Goal: Task Accomplishment & Management: Manage account settings

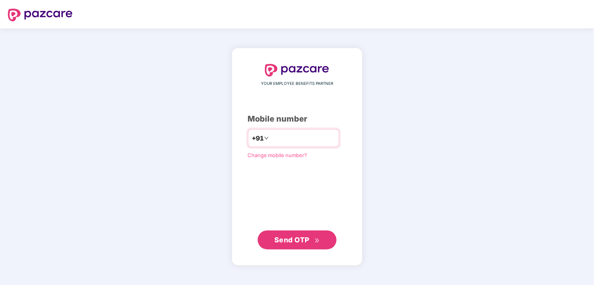
type input "**********"
click at [308, 241] on span "Send OTP" at bounding box center [291, 239] width 35 height 8
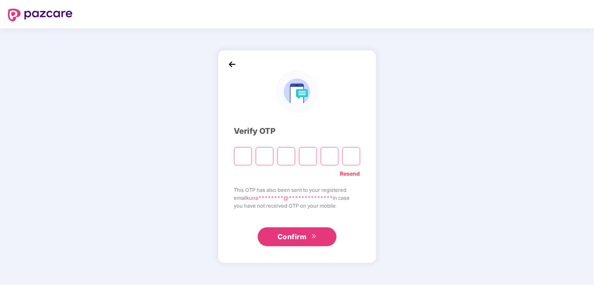
type input "*"
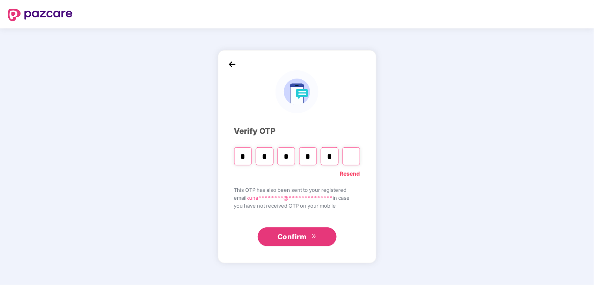
type input "*"
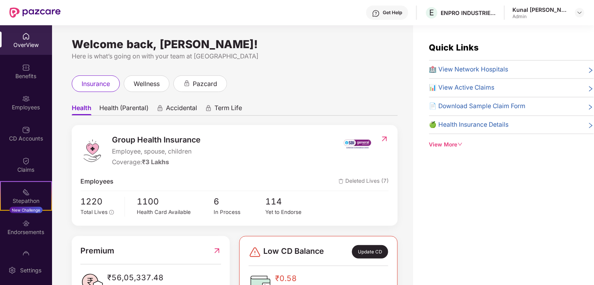
click at [115, 110] on span "Health (Parental)" at bounding box center [123, 109] width 49 height 11
click at [91, 107] on span "Health" at bounding box center [81, 109] width 19 height 11
click at [28, 105] on div "Employees" at bounding box center [26, 107] width 52 height 8
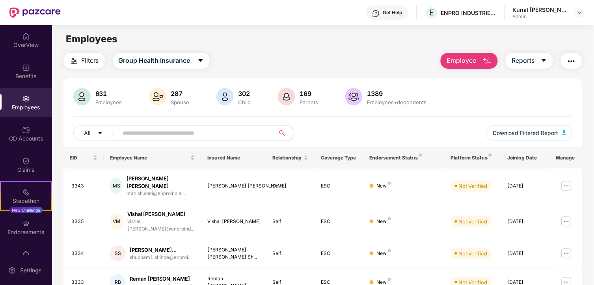
click at [482, 61] on button "Employee" at bounding box center [469, 61] width 57 height 16
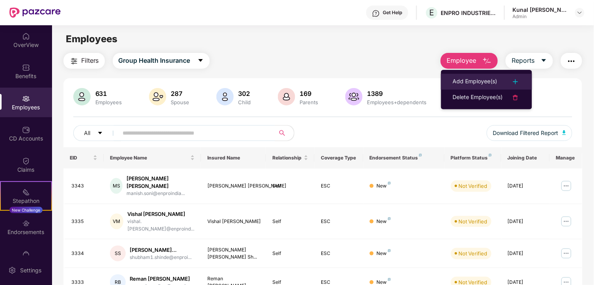
click at [477, 81] on div "Add Employee(s)" at bounding box center [475, 81] width 45 height 9
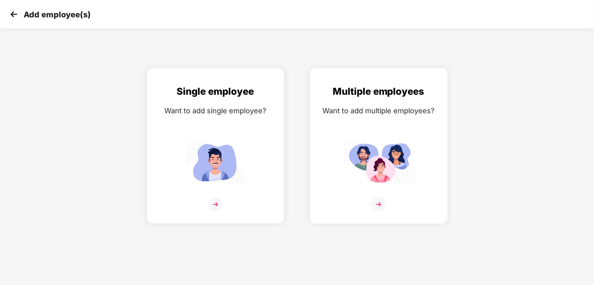
click at [371, 120] on div "Multiple employees Want to add multiple employees?" at bounding box center [378, 152] width 121 height 137
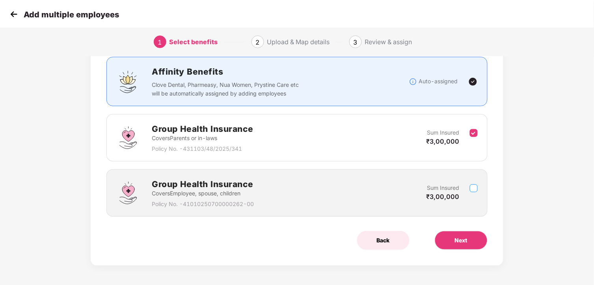
scroll to position [53, 0]
click at [460, 241] on span "Next" at bounding box center [461, 239] width 13 height 9
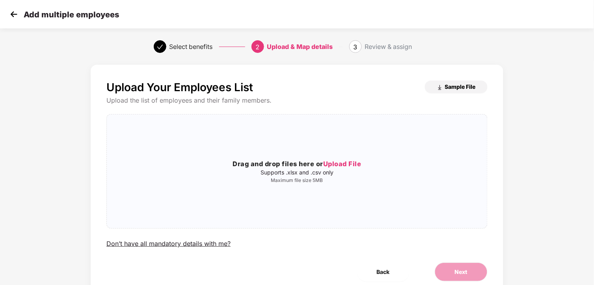
click at [455, 83] on span "Sample File" at bounding box center [460, 86] width 31 height 7
click at [391, 271] on button "Back" at bounding box center [383, 271] width 52 height 19
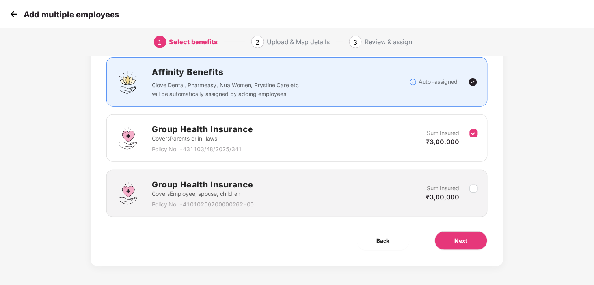
scroll to position [53, 0]
click at [17, 10] on img at bounding box center [14, 14] width 12 height 12
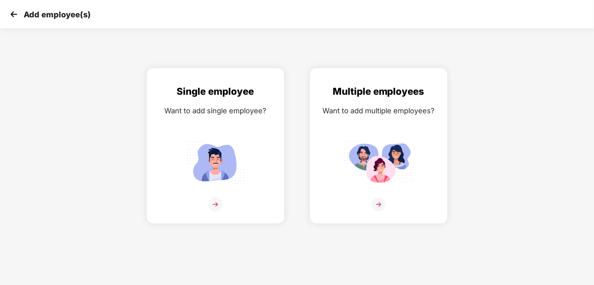
click at [11, 13] on img at bounding box center [14, 14] width 12 height 12
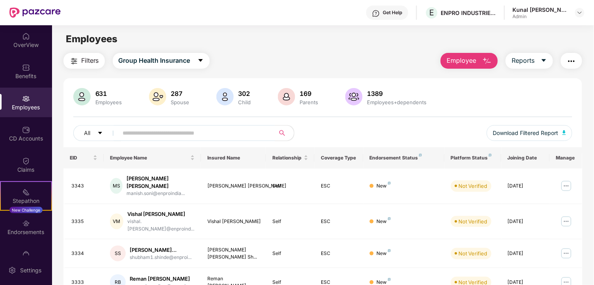
click at [470, 58] on span "Employee" at bounding box center [462, 61] width 30 height 10
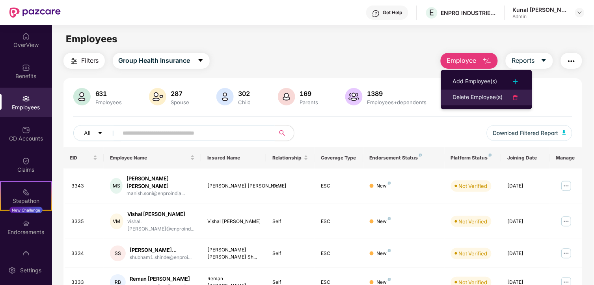
click at [483, 100] on div "Delete Employee(s)" at bounding box center [478, 97] width 50 height 9
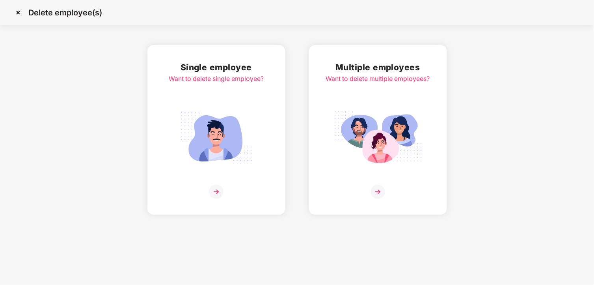
click at [367, 130] on img at bounding box center [378, 138] width 88 height 62
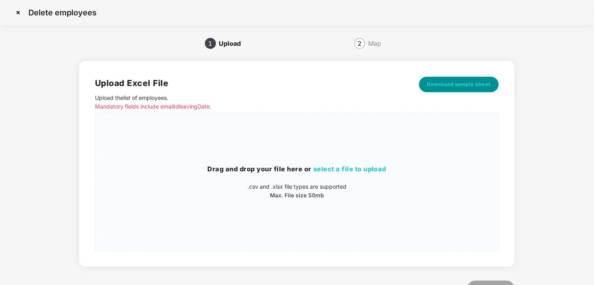
click at [449, 84] on span "Download sample sheet" at bounding box center [459, 84] width 64 height 8
click at [21, 9] on img at bounding box center [18, 12] width 13 height 13
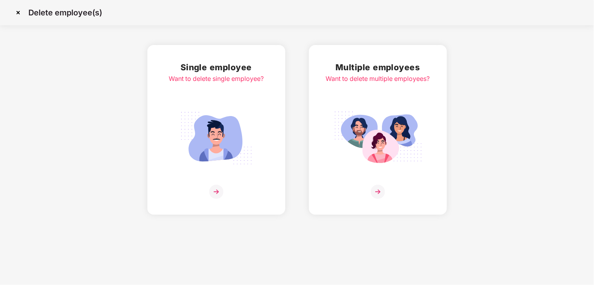
click at [14, 11] on img at bounding box center [18, 12] width 13 height 13
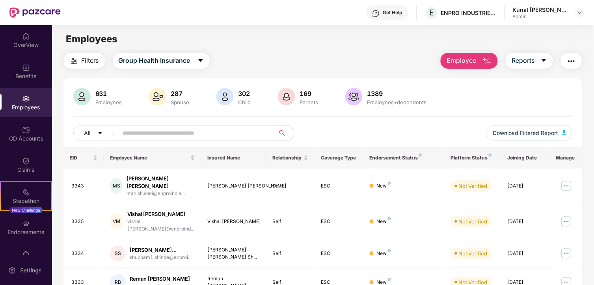
click at [201, 131] on input "text" at bounding box center [194, 133] width 142 height 12
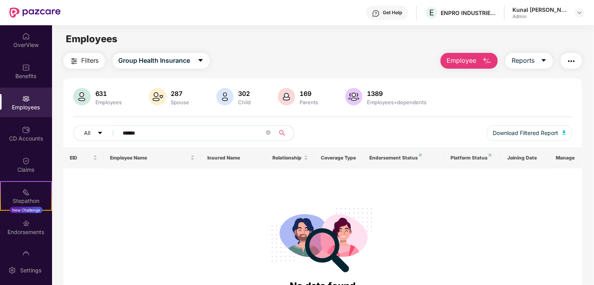
click at [162, 136] on input "******" at bounding box center [194, 133] width 142 height 12
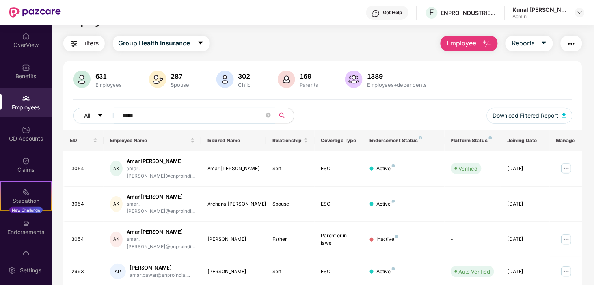
scroll to position [27, 0]
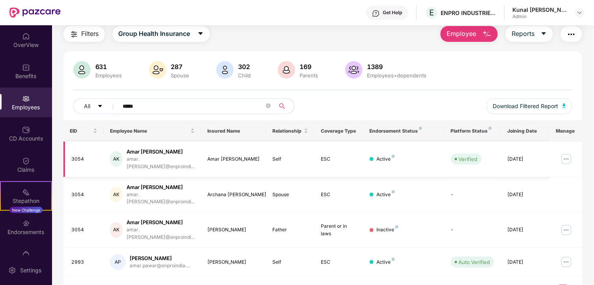
type input "****"
click at [569, 153] on img at bounding box center [566, 159] width 13 height 13
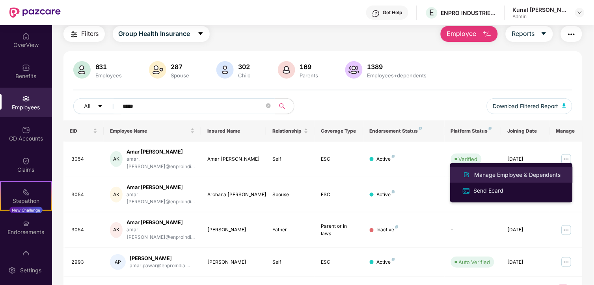
click at [517, 175] on div "Manage Employee & Dependents" at bounding box center [518, 174] width 90 height 9
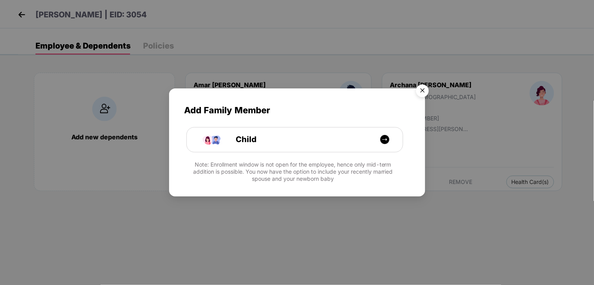
click at [424, 92] on img "Close" at bounding box center [423, 92] width 22 height 22
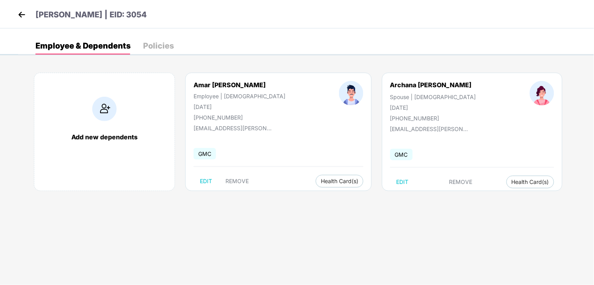
click at [25, 18] on img at bounding box center [22, 15] width 12 height 12
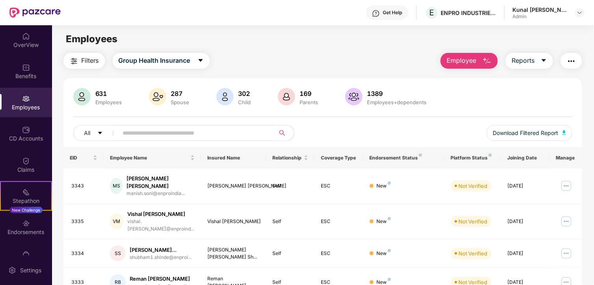
click at [153, 137] on input "text" at bounding box center [194, 133] width 142 height 12
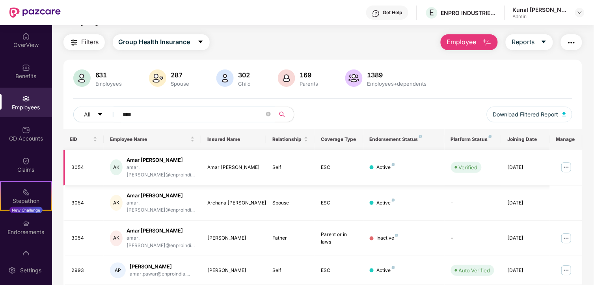
scroll to position [27, 0]
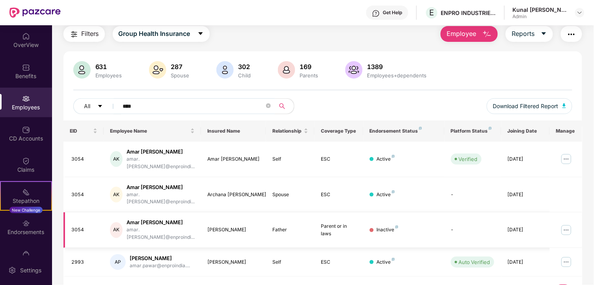
type input "****"
click at [564, 224] on img at bounding box center [566, 230] width 13 height 13
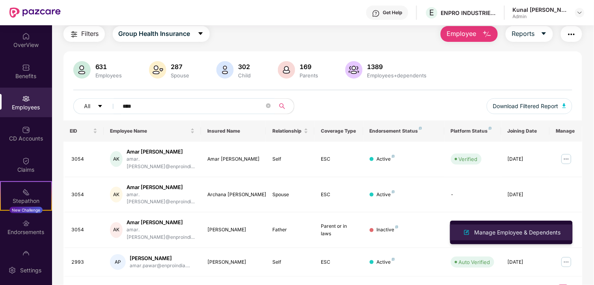
click at [511, 229] on div "Manage Employee & Dependents" at bounding box center [518, 232] width 90 height 9
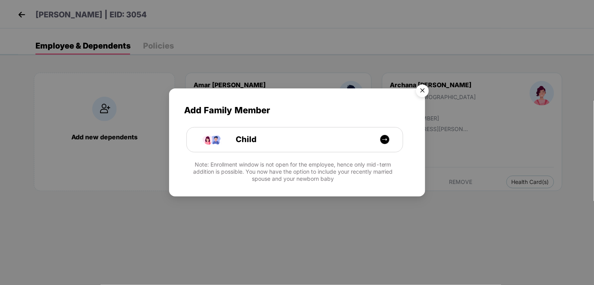
click at [422, 92] on img "Close" at bounding box center [423, 92] width 22 height 22
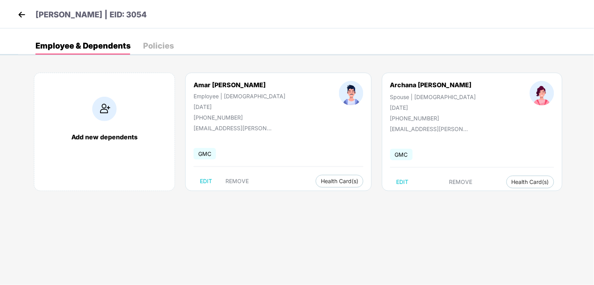
click at [20, 13] on img at bounding box center [22, 15] width 12 height 12
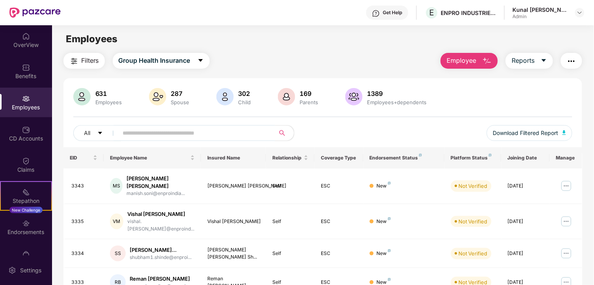
click at [160, 131] on input "text" at bounding box center [194, 133] width 142 height 12
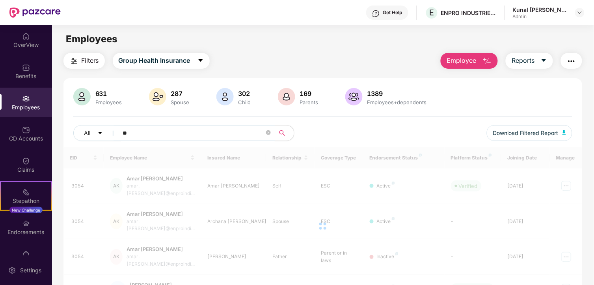
type input "*"
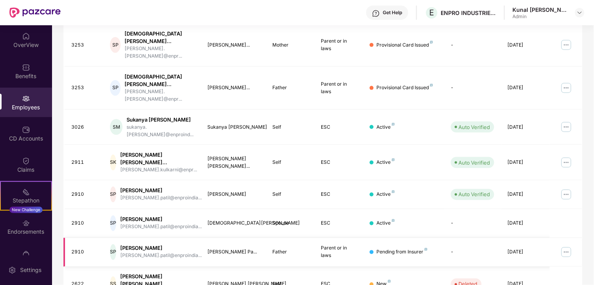
scroll to position [233, 0]
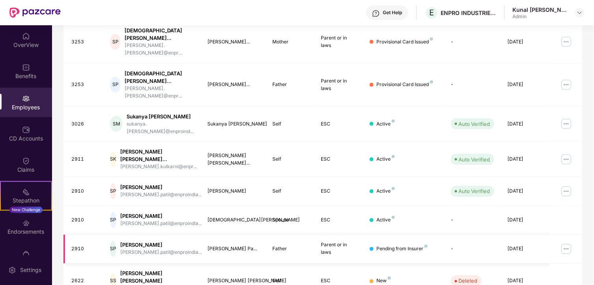
type input "*****"
click at [562, 242] on img at bounding box center [566, 248] width 13 height 13
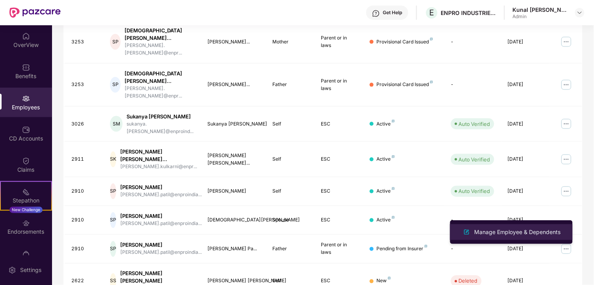
click at [528, 225] on li "Manage Employee & Dependents" at bounding box center [511, 232] width 123 height 16
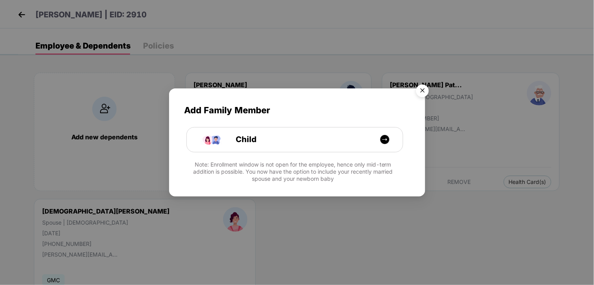
click at [423, 92] on img "Close" at bounding box center [423, 92] width 22 height 22
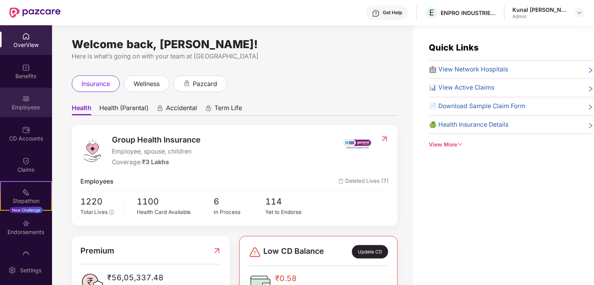
click at [26, 98] on img at bounding box center [26, 99] width 8 height 8
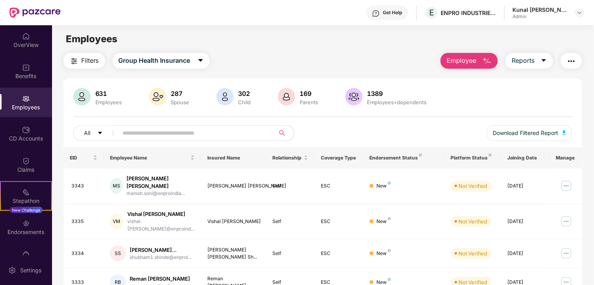
click at [154, 135] on input "text" at bounding box center [194, 133] width 142 height 12
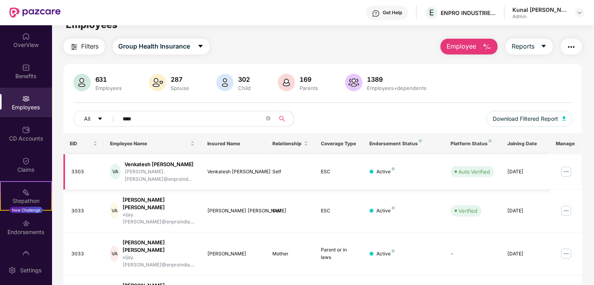
scroll to position [27, 0]
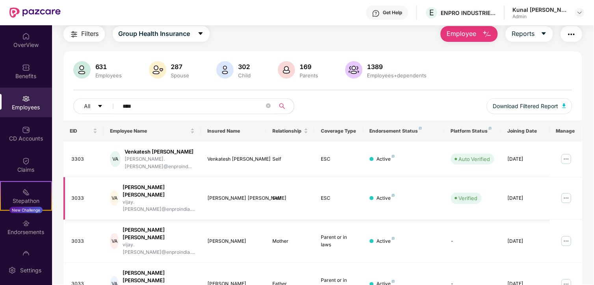
type input "****"
click at [568, 192] on img at bounding box center [566, 198] width 13 height 13
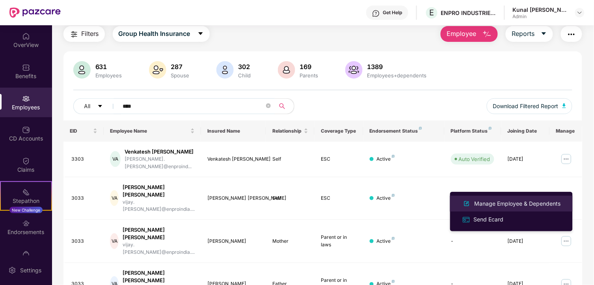
click at [498, 200] on div "Manage Employee & Dependents" at bounding box center [518, 203] width 90 height 9
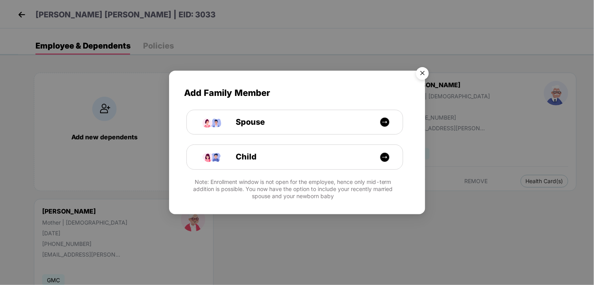
click at [420, 75] on img "Close" at bounding box center [423, 74] width 22 height 22
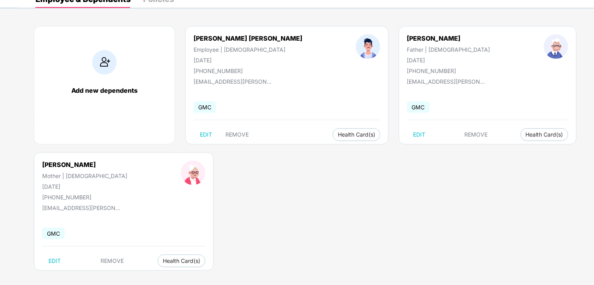
scroll to position [0, 0]
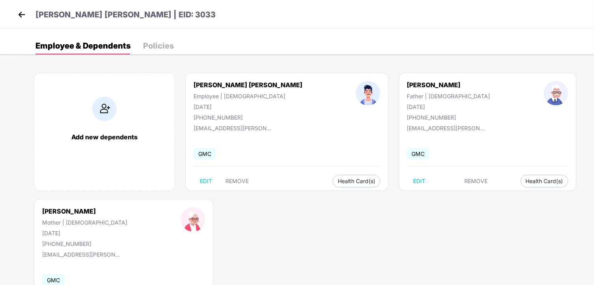
click at [16, 13] on img at bounding box center [22, 15] width 12 height 12
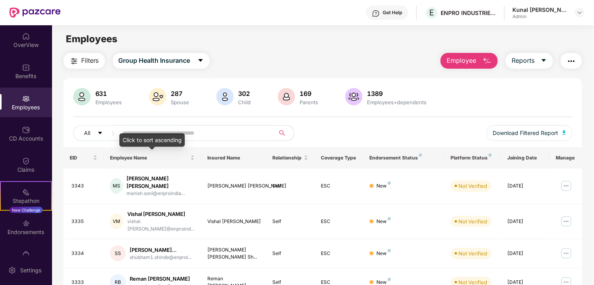
click at [175, 136] on div "Click to sort ascending" at bounding box center [151, 139] width 65 height 13
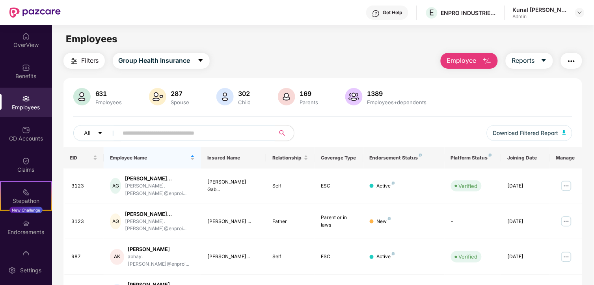
click at [175, 133] on input "text" at bounding box center [194, 133] width 142 height 12
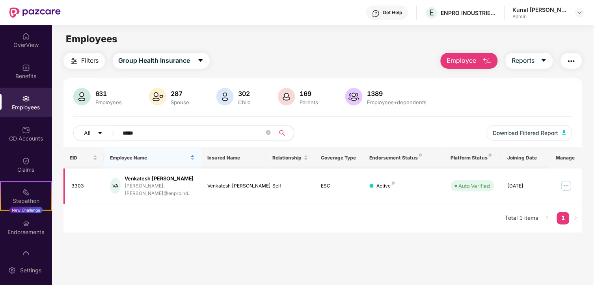
type input "*****"
click at [563, 182] on img at bounding box center [566, 185] width 13 height 13
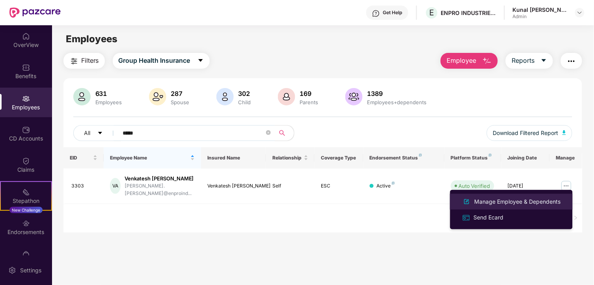
click at [503, 202] on div "Manage Employee & Dependents" at bounding box center [518, 201] width 90 height 9
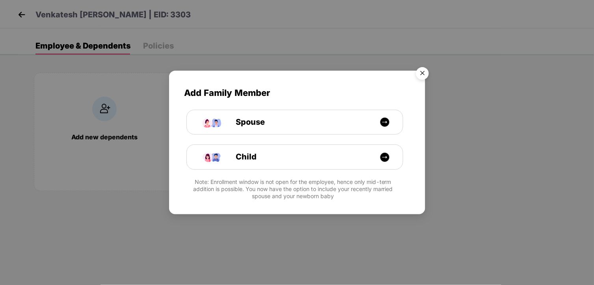
click at [425, 69] on img "Close" at bounding box center [423, 74] width 22 height 22
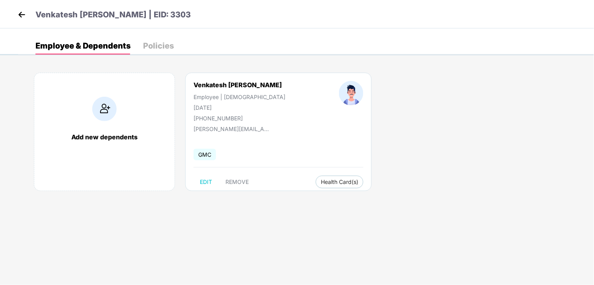
click at [19, 13] on img at bounding box center [22, 15] width 12 height 12
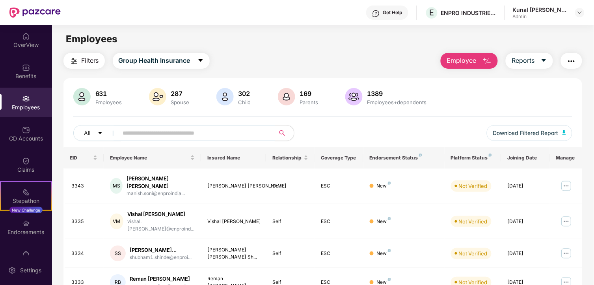
click at [144, 133] on input "text" at bounding box center [194, 133] width 142 height 12
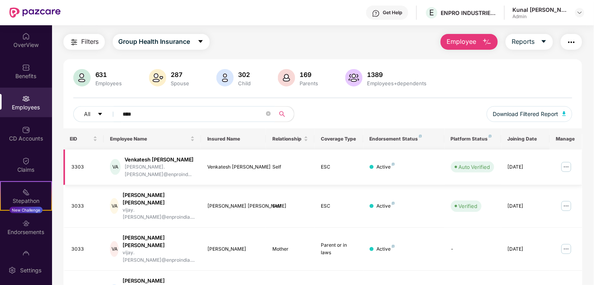
scroll to position [27, 0]
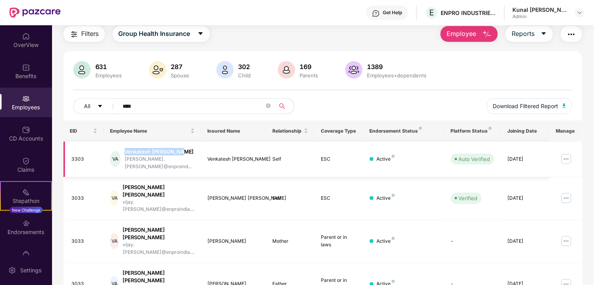
drag, startPoint x: 131, startPoint y: 151, endPoint x: 183, endPoint y: 152, distance: 52.1
click at [183, 152] on div "Venkatesh Vilas Aher" at bounding box center [160, 151] width 71 height 7
copy div "Venkatesh Vilas Aher"
click at [133, 108] on div "Click to sort ascending" at bounding box center [151, 112] width 65 height 13
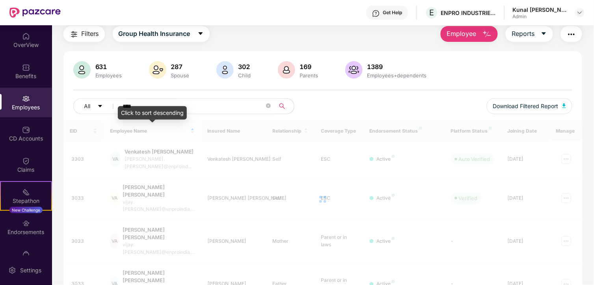
click at [141, 103] on input "****" at bounding box center [194, 106] width 142 height 12
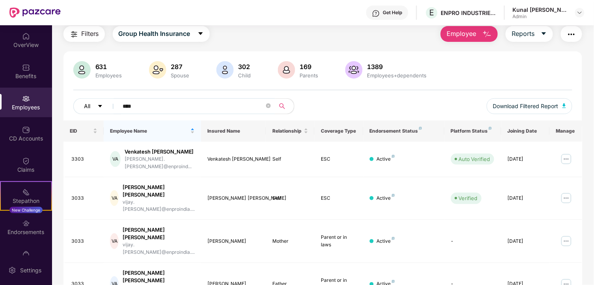
click at [76, 111] on div "All ****" at bounding box center [198, 106] width 250 height 16
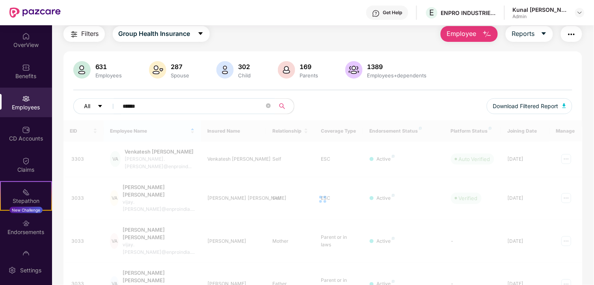
scroll to position [25, 0]
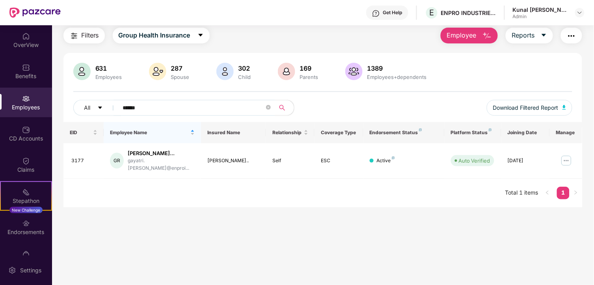
drag, startPoint x: 148, startPoint y: 107, endPoint x: 71, endPoint y: 98, distance: 77.4
click at [71, 98] on div "631 Employees 287 Spouse 302 Child 169 Parents 1389 Employees+dependents All **…" at bounding box center [322, 92] width 519 height 59
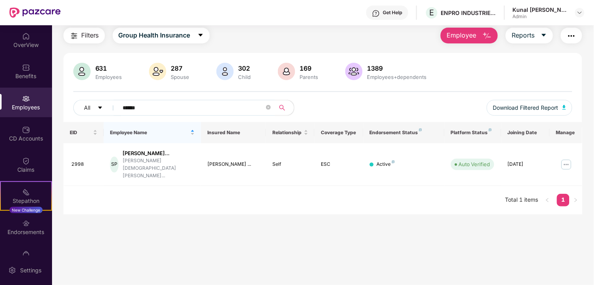
drag, startPoint x: 81, startPoint y: 112, endPoint x: 60, endPoint y: 112, distance: 20.9
click at [60, 112] on div "Filters Group Health Insurance Employee Reports 631 Employees 287 Spouse 302 Ch…" at bounding box center [323, 121] width 542 height 187
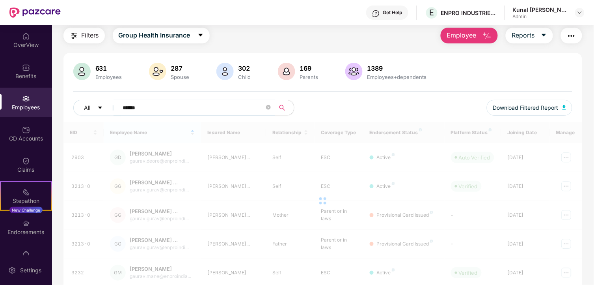
scroll to position [27, 0]
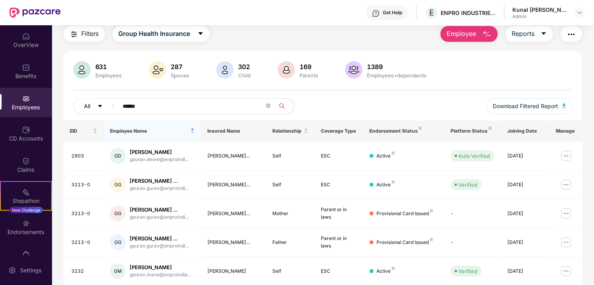
drag, startPoint x: 142, startPoint y: 104, endPoint x: 83, endPoint y: 101, distance: 59.2
click at [82, 102] on div "All ******" at bounding box center [198, 106] width 250 height 16
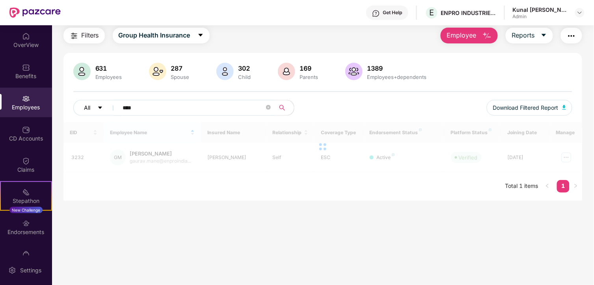
scroll to position [25, 0]
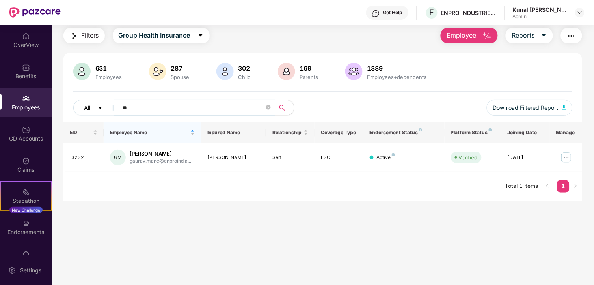
type input "*"
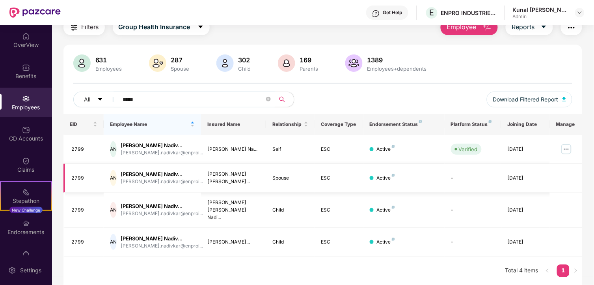
scroll to position [54, 0]
drag, startPoint x: 192, startPoint y: 84, endPoint x: 44, endPoint y: 97, distance: 148.4
click at [44, 97] on div "OverView Benefits Employees CD Accounts Claims Stepathon New Challenge Endorsem…" at bounding box center [297, 154] width 594 height 259
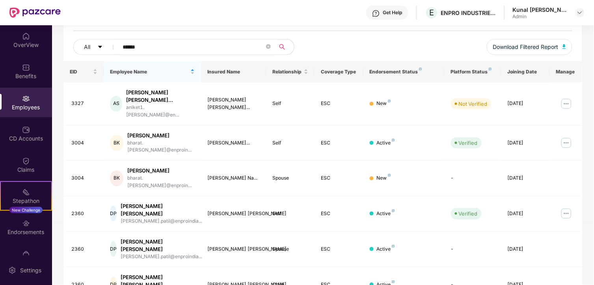
scroll to position [84, 0]
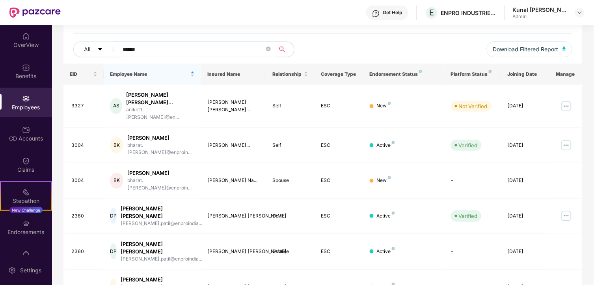
drag, startPoint x: 199, startPoint y: 53, endPoint x: -2, endPoint y: 58, distance: 200.8
click at [0, 58] on html "Get Help E ENPRO INDUSTRIES PVT LTD Kunal Pradeep Kudale Admin OverView Benefit…" at bounding box center [297, 142] width 594 height 285
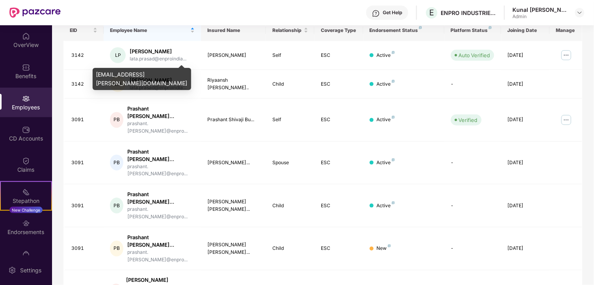
scroll to position [40, 0]
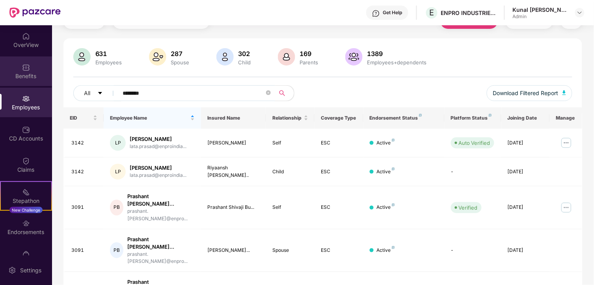
drag, startPoint x: 150, startPoint y: 95, endPoint x: 28, endPoint y: 84, distance: 122.7
click at [20, 86] on div "OverView Benefits Employees CD Accounts Claims Stepathon New Challenge Endorsem…" at bounding box center [297, 154] width 594 height 259
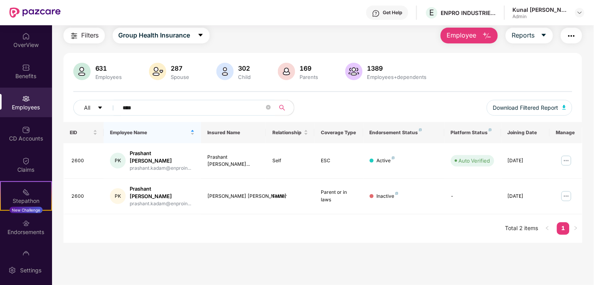
scroll to position [25, 0]
drag, startPoint x: 150, startPoint y: 103, endPoint x: 99, endPoint y: 104, distance: 51.7
click at [99, 103] on div "All ****" at bounding box center [198, 108] width 250 height 16
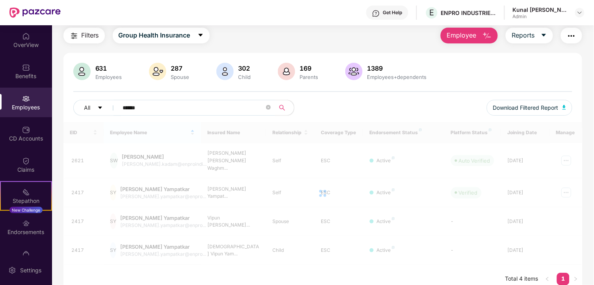
scroll to position [28, 0]
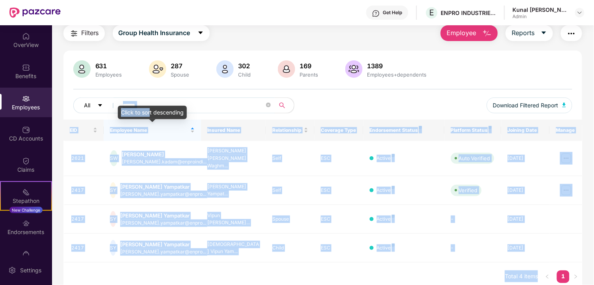
drag, startPoint x: 136, startPoint y: 108, endPoint x: 101, endPoint y: 107, distance: 34.7
click at [101, 107] on body "Get Help E ENPRO INDUSTRIES PVT LTD Kunal Pradeep Kudale Admin OverView Benefit…" at bounding box center [297, 142] width 594 height 285
drag, startPoint x: 101, startPoint y: 107, endPoint x: 152, endPoint y: 104, distance: 51.3
click at [152, 104] on input "******" at bounding box center [194, 105] width 142 height 12
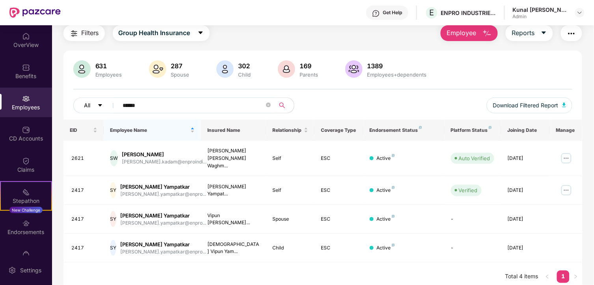
click at [100, 103] on div "All ******" at bounding box center [198, 105] width 250 height 16
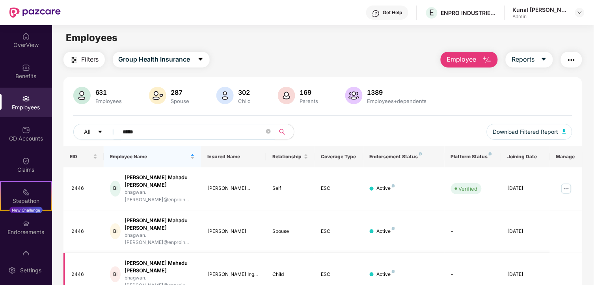
scroll to position [0, 0]
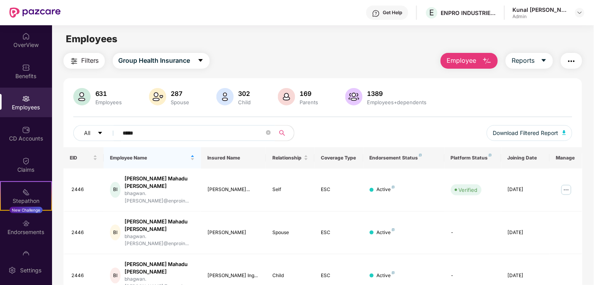
drag, startPoint x: 155, startPoint y: 133, endPoint x: 68, endPoint y: 141, distance: 87.5
click at [68, 141] on div "631 Employees 287 Spouse 302 Child 169 Parents 1389 Employees+dependents All **…" at bounding box center [322, 117] width 519 height 59
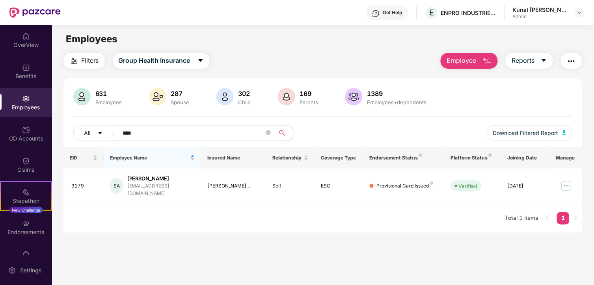
drag, startPoint x: 151, startPoint y: 131, endPoint x: 114, endPoint y: 131, distance: 36.3
click at [114, 131] on span "****" at bounding box center [195, 133] width 162 height 16
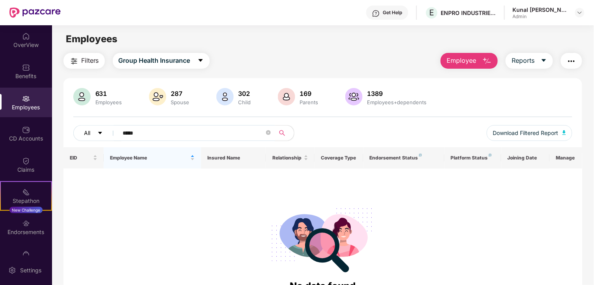
drag, startPoint x: 141, startPoint y: 131, endPoint x: 100, endPoint y: 131, distance: 41.0
click at [100, 131] on div "All *****" at bounding box center [198, 133] width 250 height 16
drag, startPoint x: 145, startPoint y: 131, endPoint x: 100, endPoint y: 131, distance: 45.3
click at [100, 131] on div "All ******" at bounding box center [198, 133] width 250 height 16
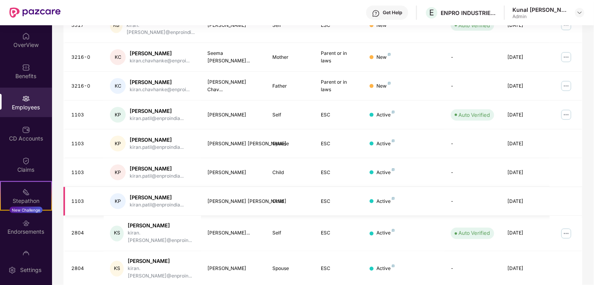
scroll to position [207, 0]
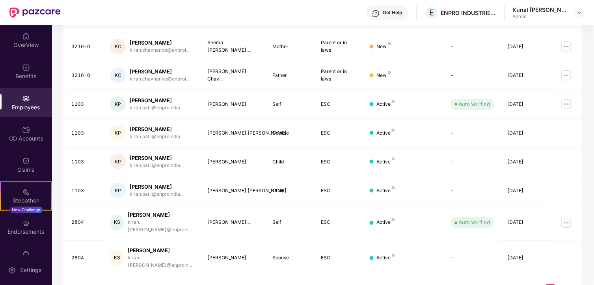
click at [567, 272] on link "2" at bounding box center [563, 290] width 13 height 12
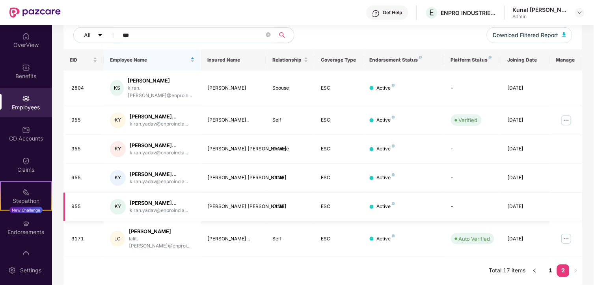
scroll to position [85, 0]
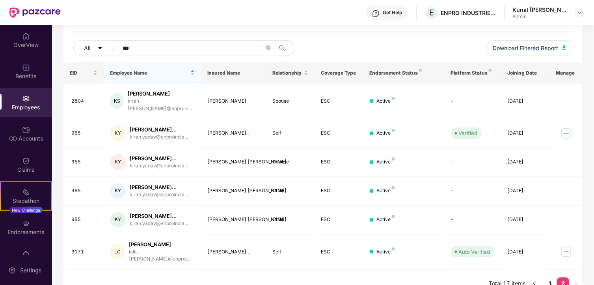
click at [139, 47] on input "***" at bounding box center [194, 48] width 142 height 12
drag, startPoint x: 131, startPoint y: 48, endPoint x: 111, endPoint y: 47, distance: 19.3
click at [111, 47] on div "All ***" at bounding box center [198, 48] width 250 height 16
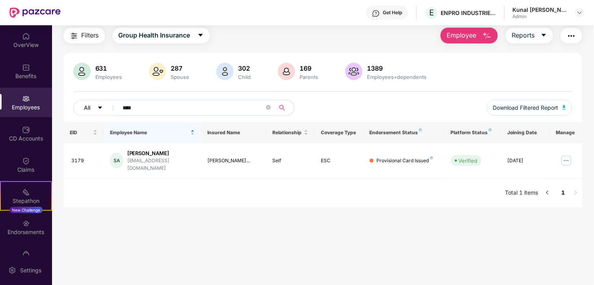
scroll to position [25, 0]
type input "****"
click at [567, 155] on img at bounding box center [566, 160] width 13 height 13
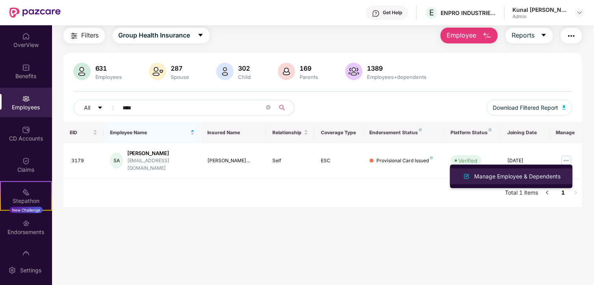
click at [520, 176] on div "Manage Employee & Dependents" at bounding box center [518, 176] width 90 height 9
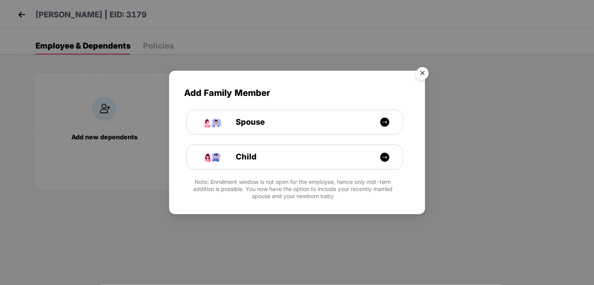
click at [424, 76] on img "Close" at bounding box center [423, 74] width 22 height 22
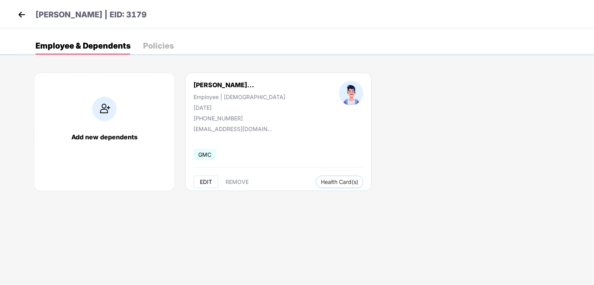
click at [203, 180] on span "EDIT" at bounding box center [206, 182] width 12 height 6
select select "****"
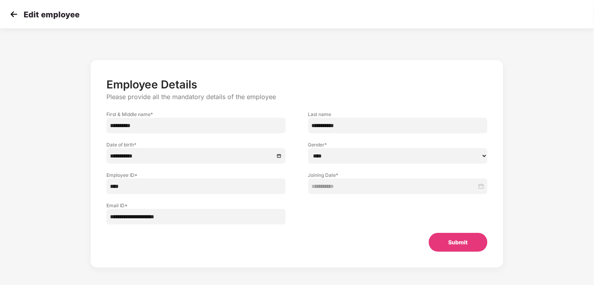
click at [11, 11] on img at bounding box center [14, 14] width 12 height 12
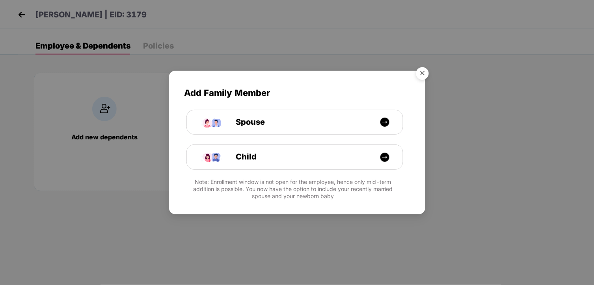
click at [419, 70] on img "Close" at bounding box center [423, 74] width 22 height 22
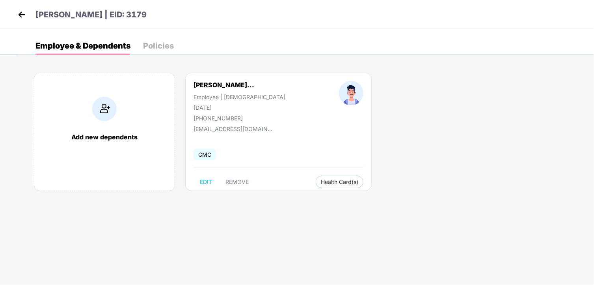
click at [24, 13] on img at bounding box center [22, 15] width 12 height 12
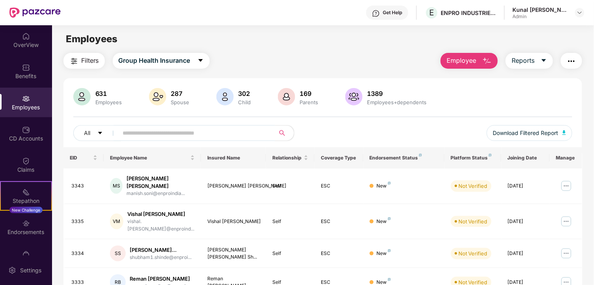
click at [151, 129] on input "text" at bounding box center [194, 133] width 142 height 12
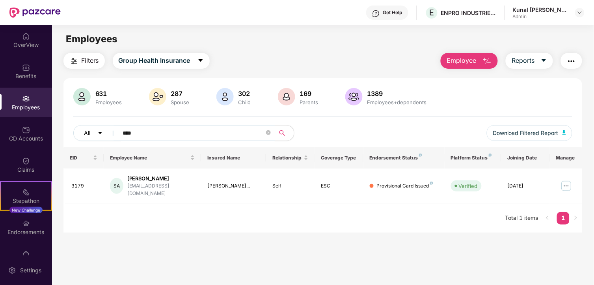
drag, startPoint x: 136, startPoint y: 132, endPoint x: 90, endPoint y: 134, distance: 46.6
click at [90, 133] on div "All ****" at bounding box center [198, 133] width 250 height 16
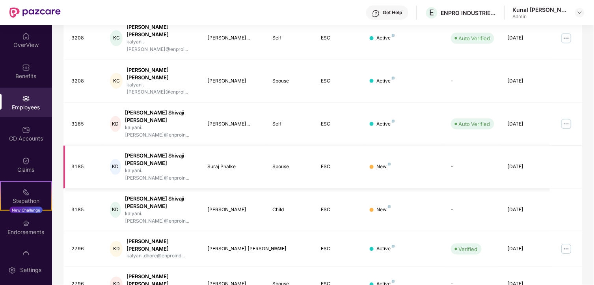
scroll to position [171, 0]
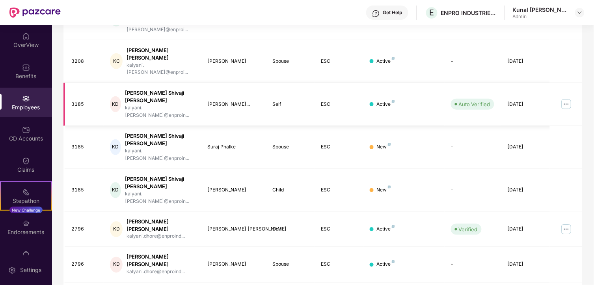
type input "*******"
click at [565, 98] on img at bounding box center [566, 104] width 13 height 13
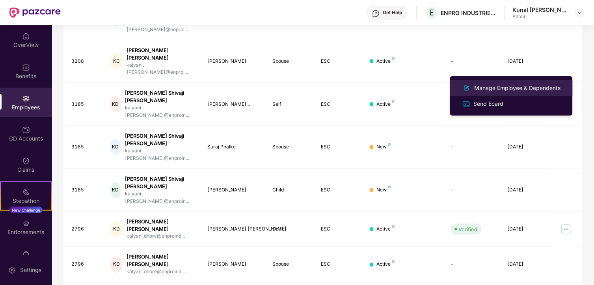
click at [524, 80] on li "Manage Employee & Dependents" at bounding box center [511, 88] width 123 height 16
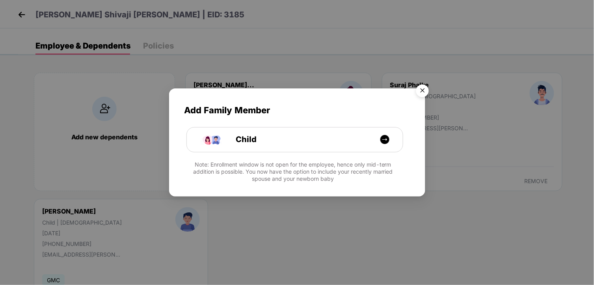
click at [421, 88] on img "Close" at bounding box center [423, 92] width 22 height 22
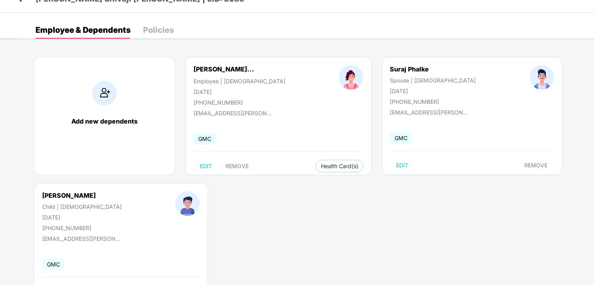
scroll to position [0, 0]
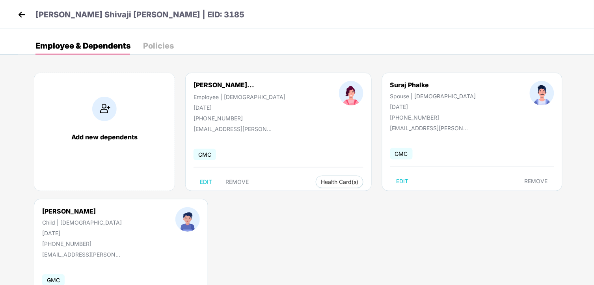
click at [13, 15] on div "Kalyani Shivaji Deokar | EID: 3185" at bounding box center [297, 14] width 594 height 28
click at [31, 21] on header "Kalyani Shivaji Deokar | EID: 3185" at bounding box center [130, 16] width 229 height 14
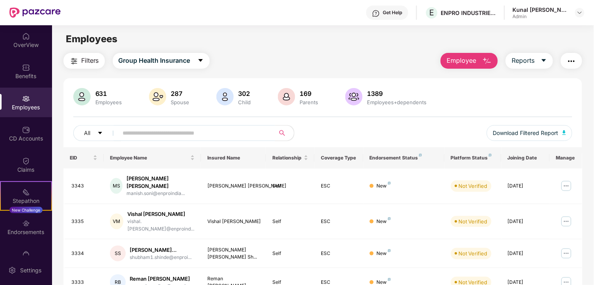
click at [164, 135] on input "text" at bounding box center [194, 133] width 142 height 12
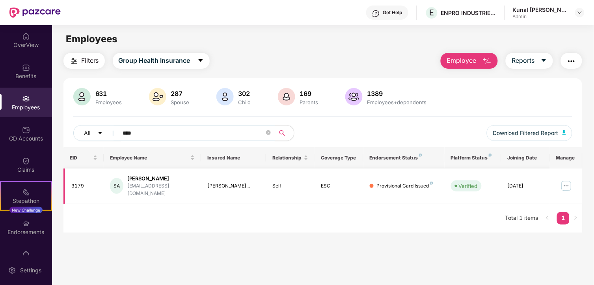
type input "****"
click at [567, 180] on img at bounding box center [566, 185] width 13 height 13
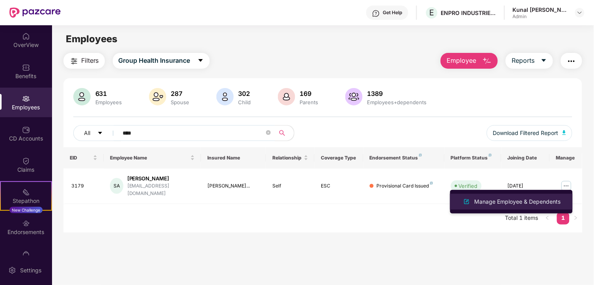
click at [515, 199] on div "Manage Employee & Dependents" at bounding box center [518, 201] width 90 height 9
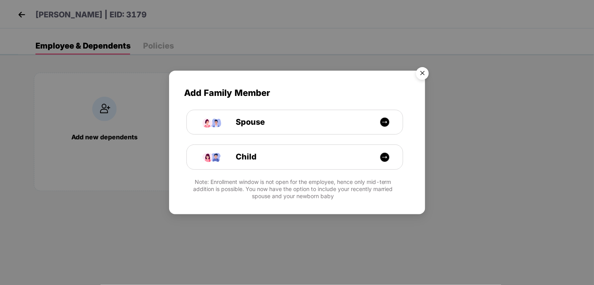
drag, startPoint x: 425, startPoint y: 68, endPoint x: 407, endPoint y: 86, distance: 25.1
click at [425, 69] on img "Close" at bounding box center [423, 74] width 22 height 22
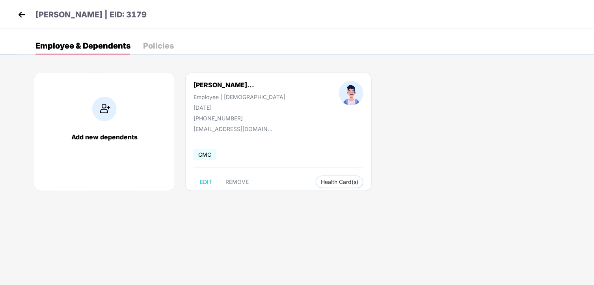
click at [24, 18] on img at bounding box center [22, 15] width 12 height 12
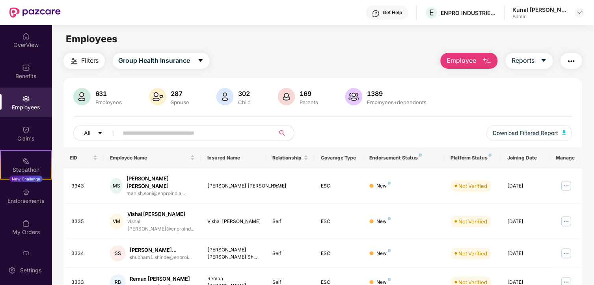
click at [165, 135] on input "text" at bounding box center [194, 133] width 142 height 12
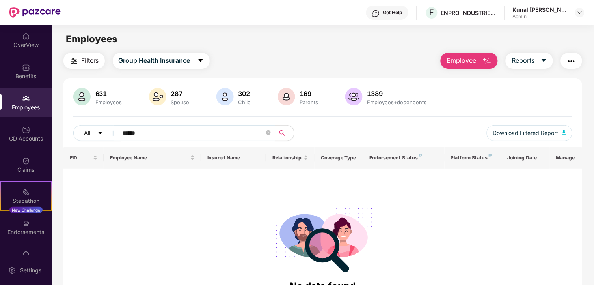
drag, startPoint x: 156, startPoint y: 131, endPoint x: 130, endPoint y: 135, distance: 26.0
click at [130, 135] on input "******" at bounding box center [194, 133] width 142 height 12
click at [110, 127] on div "All ******" at bounding box center [198, 133] width 250 height 16
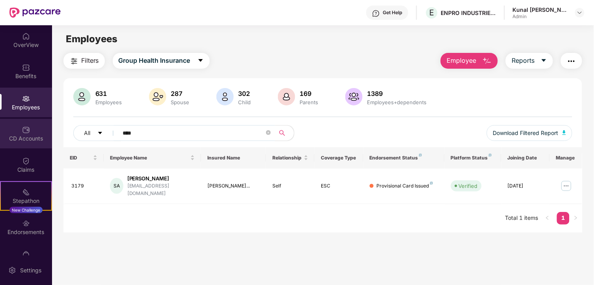
drag, startPoint x: 176, startPoint y: 134, endPoint x: 7, endPoint y: 127, distance: 169.3
click at [6, 128] on div "OverView Benefits Employees CD Accounts Claims Stepathon New Challenge Endorsem…" at bounding box center [297, 154] width 594 height 259
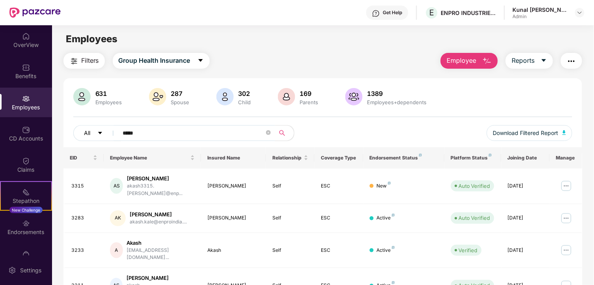
drag, startPoint x: 112, startPoint y: 131, endPoint x: 95, endPoint y: 129, distance: 17.9
click at [96, 129] on div "All *****" at bounding box center [198, 133] width 250 height 16
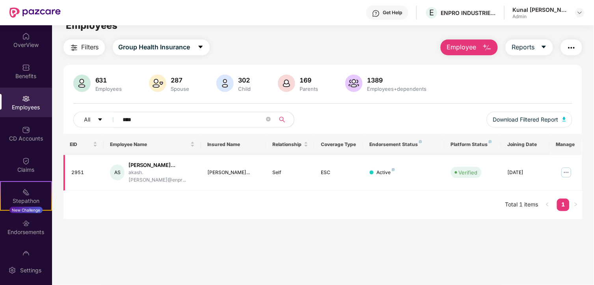
scroll to position [25, 0]
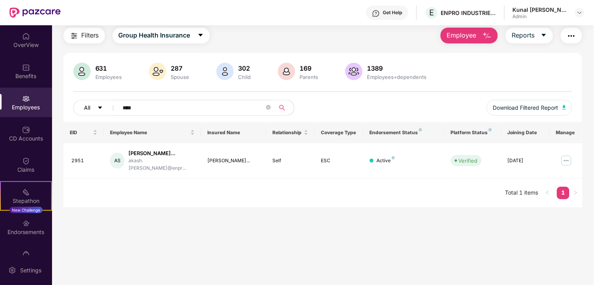
click at [101, 110] on div "All ****" at bounding box center [198, 108] width 250 height 16
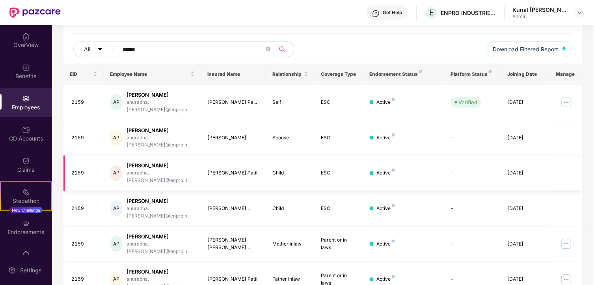
scroll to position [85, 0]
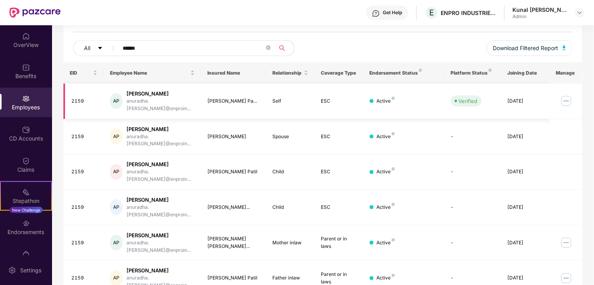
type input "******"
click at [565, 95] on img at bounding box center [566, 101] width 13 height 13
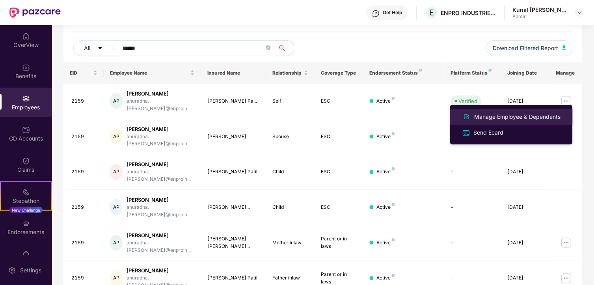
click at [511, 113] on div "Manage Employee & Dependents" at bounding box center [518, 116] width 90 height 9
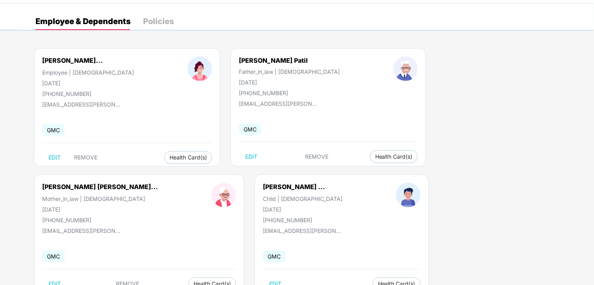
scroll to position [0, 0]
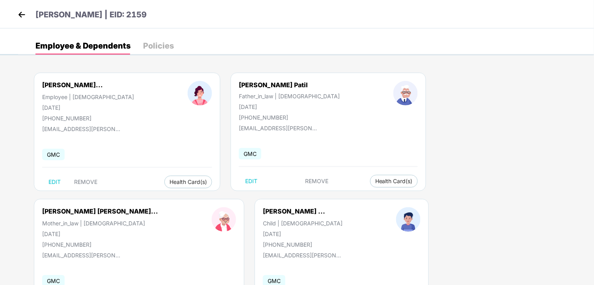
click at [26, 18] on img at bounding box center [22, 15] width 12 height 12
